Goal: Communication & Community: Answer question/provide support

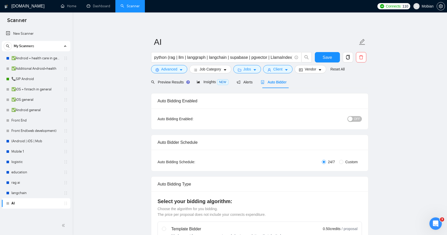
click at [357, 118] on span "OFF" at bounding box center [357, 119] width 6 height 6
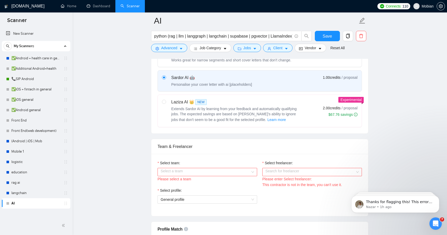
scroll to position [224, 0]
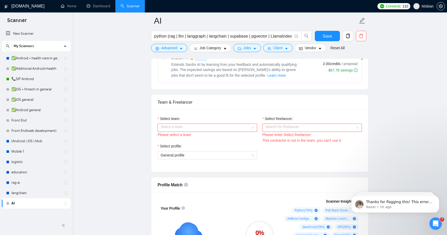
click at [229, 126] on input "Select team:" at bounding box center [206, 128] width 90 height 8
click at [222, 135] on div "Mobian" at bounding box center [207, 138] width 93 height 6
click at [290, 127] on input "Select freelancer:" at bounding box center [311, 128] width 90 height 8
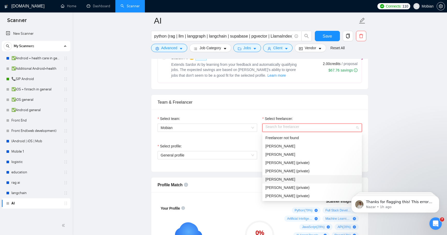
scroll to position [33, 0]
click at [291, 194] on span "[PERSON_NAME]" at bounding box center [281, 196] width 30 height 4
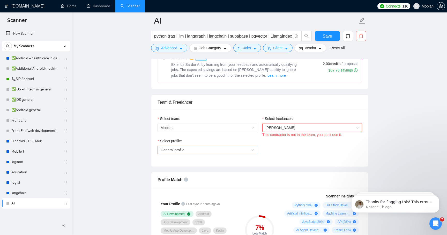
click at [181, 149] on span "General profile" at bounding box center [207, 150] width 93 height 8
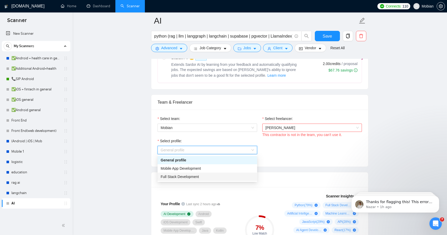
click at [174, 176] on span "Full Stack Development" at bounding box center [180, 177] width 38 height 4
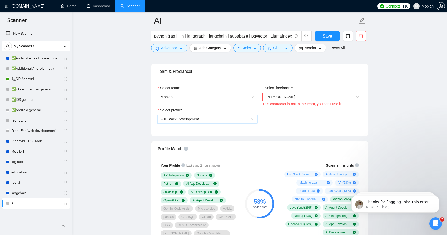
scroll to position [255, 0]
click at [433, 221] on icon "Open Intercom Messenger" at bounding box center [435, 223] width 9 height 9
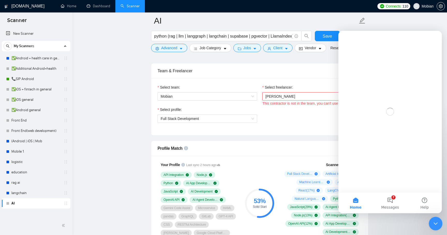
scroll to position [0, 0]
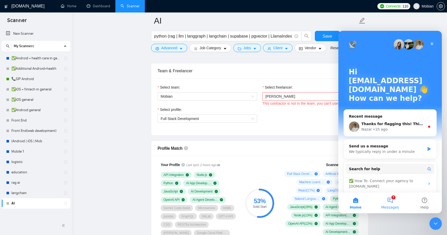
click at [390, 205] on span "Messages" at bounding box center [391, 207] width 18 height 4
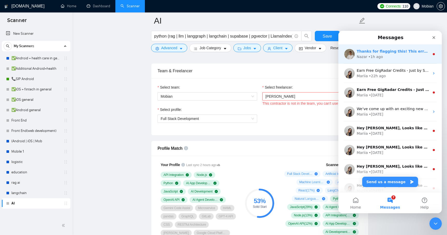
click at [394, 56] on div "Nazar • 1h ago" at bounding box center [393, 56] width 73 height 5
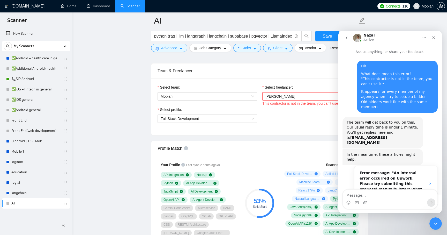
scroll to position [10, 0]
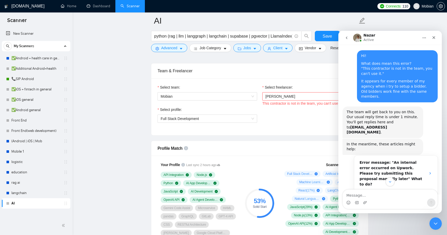
click at [373, 193] on textarea "Message…" at bounding box center [390, 194] width 95 height 9
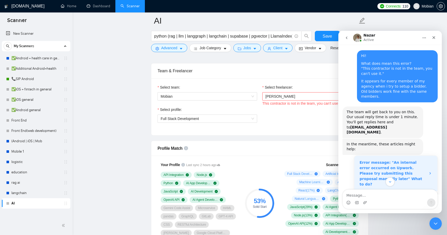
scroll to position [171, 0]
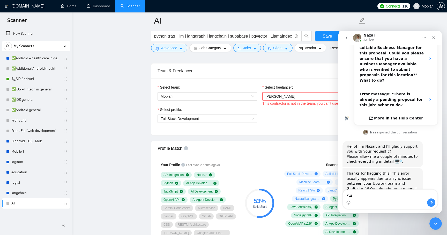
type textarea "Р"
type textarea "Hi There!"
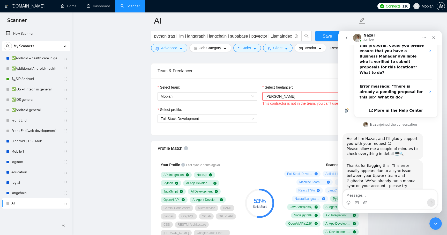
scroll to position [186, 0]
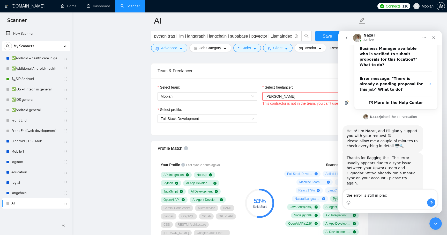
type textarea "the error is still in place"
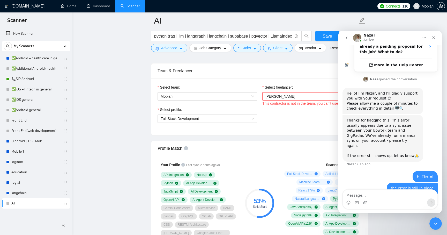
scroll to position [246, 0]
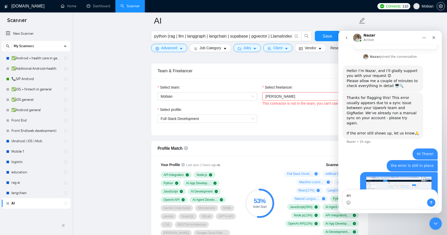
type textarea "a"
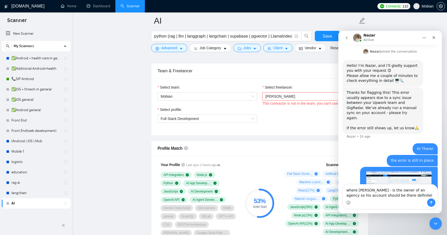
type textarea "where Vadim - is the owner of an agency so his account should be there definite…"
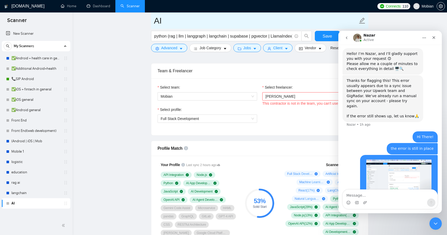
click at [304, 18] on input "AI" at bounding box center [256, 20] width 204 height 13
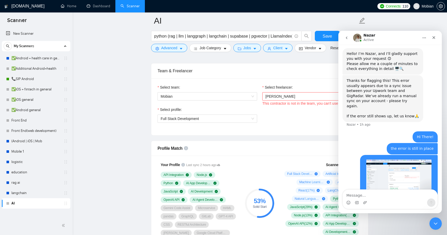
click at [358, 40] on img "Intercom messenger" at bounding box center [357, 38] width 8 height 8
